Goal: Task Accomplishment & Management: Manage account settings

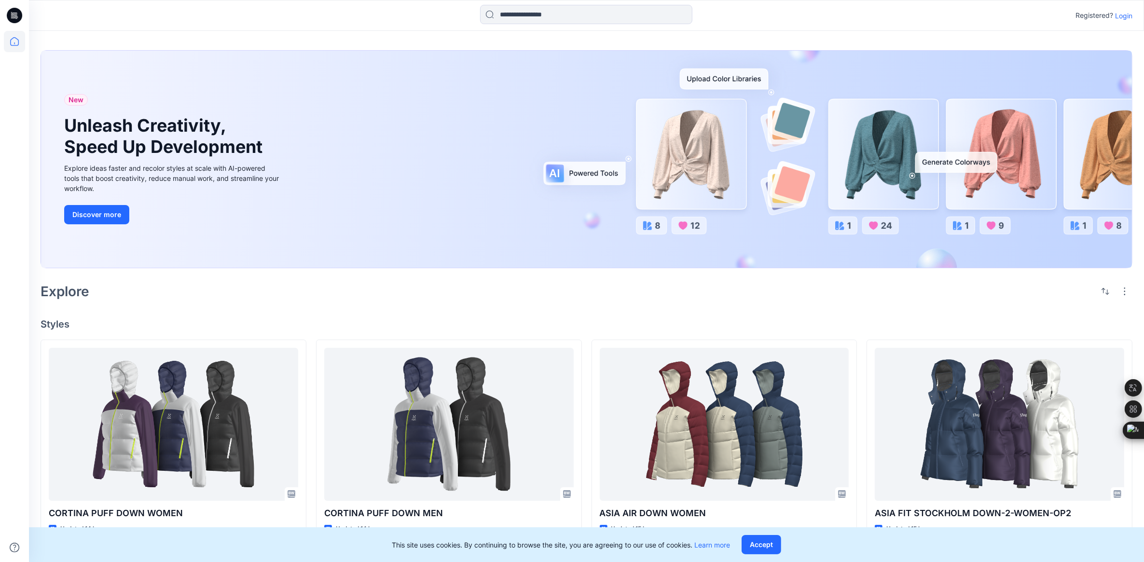
click at [1127, 18] on p "Login" at bounding box center [1123, 16] width 17 height 10
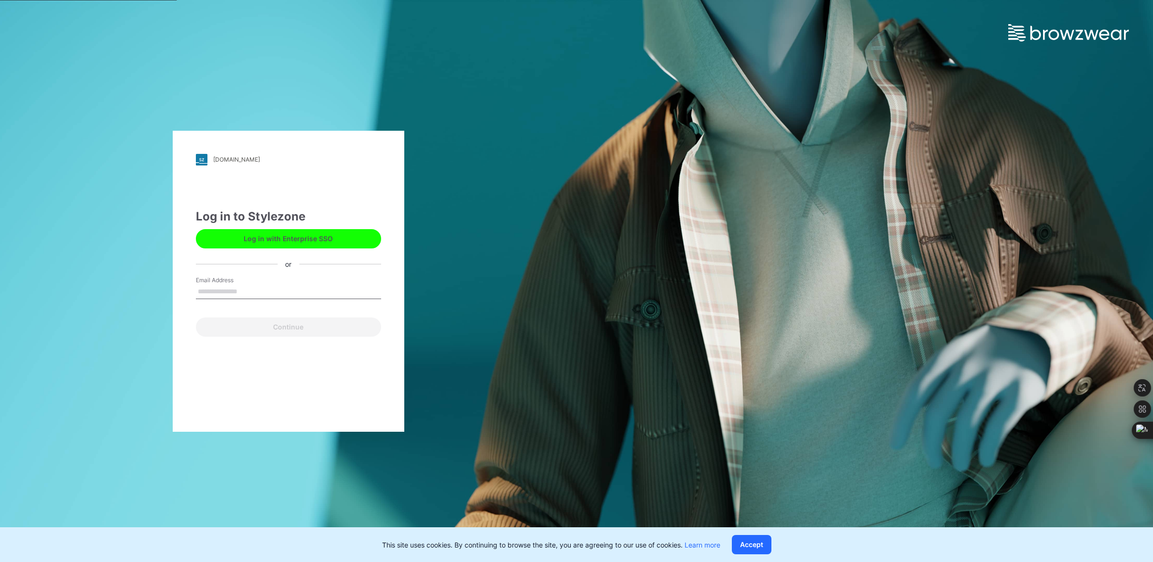
click at [245, 288] on input "Email Address" at bounding box center [288, 292] width 185 height 14
type input "**********"
click at [260, 327] on button "Continue" at bounding box center [288, 326] width 185 height 19
